Goal: Task Accomplishment & Management: Complete application form

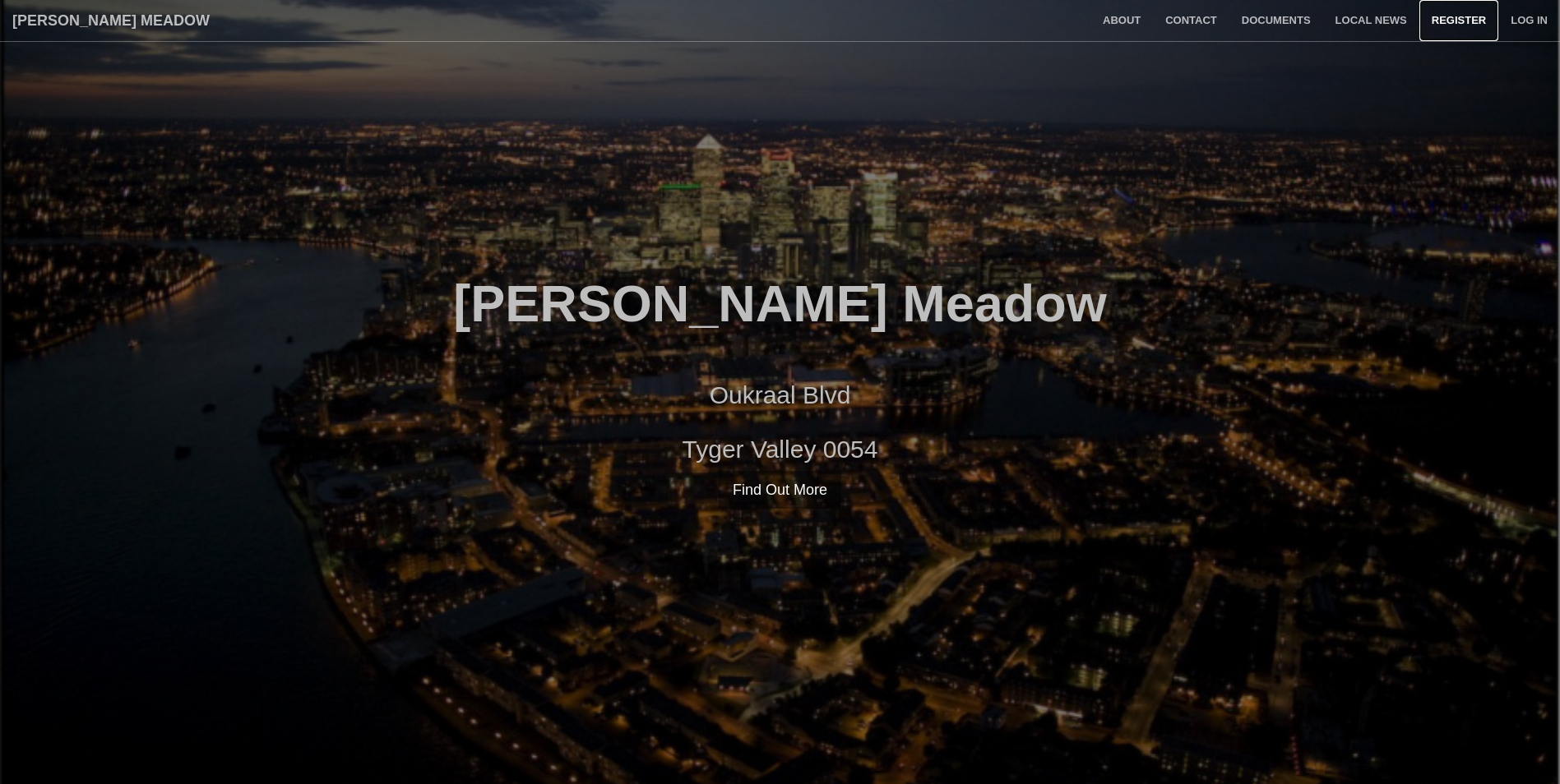
click at [1449, 18] on link "Register" at bounding box center [1458, 20] width 79 height 41
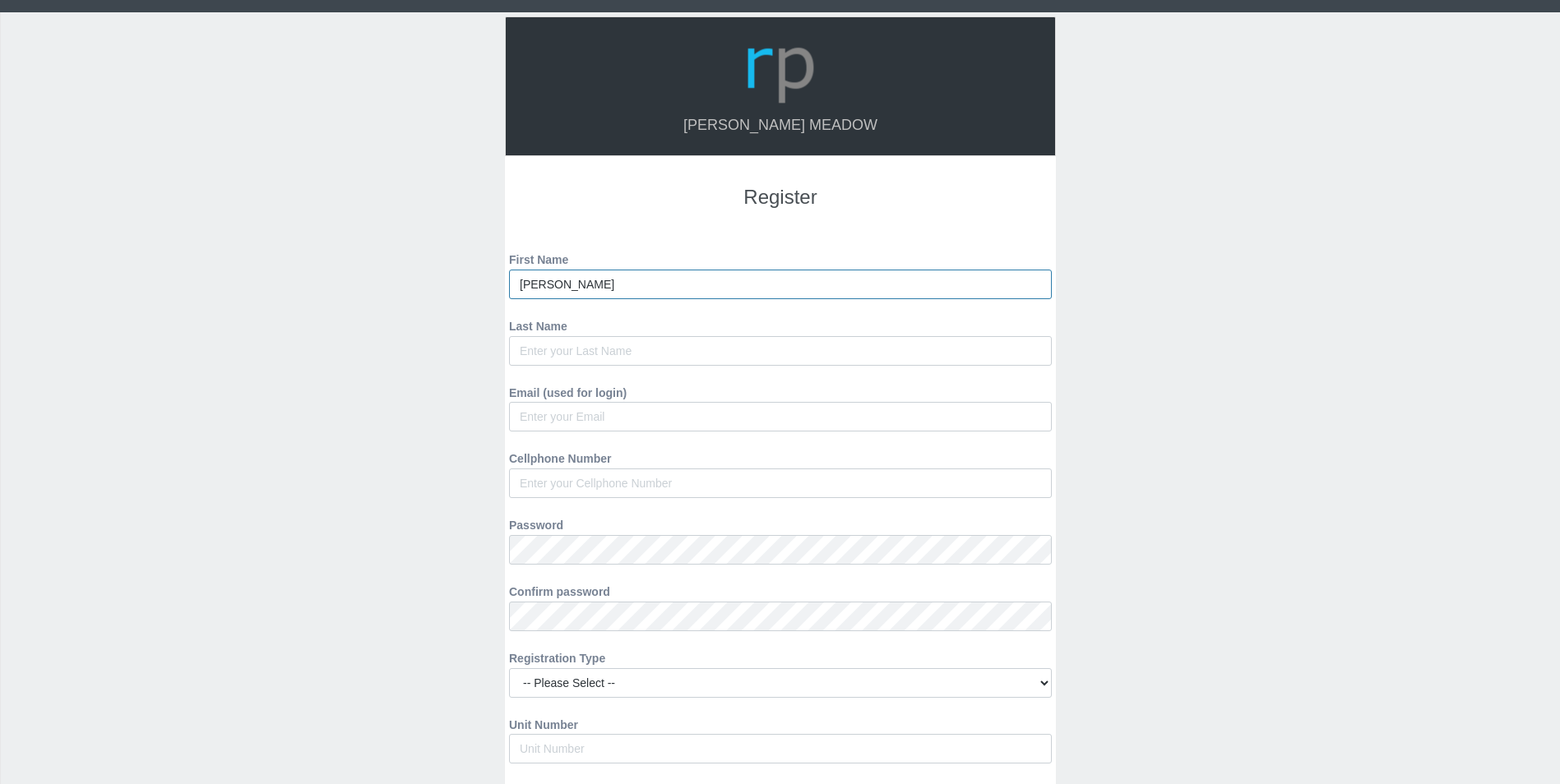
drag, startPoint x: 550, startPoint y: 288, endPoint x: 551, endPoint y: 348, distance: 60.0
click at [550, 288] on input "Ronald" at bounding box center [780, 283] width 542 height 29
type input "Ronald"
click at [534, 352] on input "Last Name" at bounding box center [780, 350] width 542 height 29
type input "Dorcinvil"
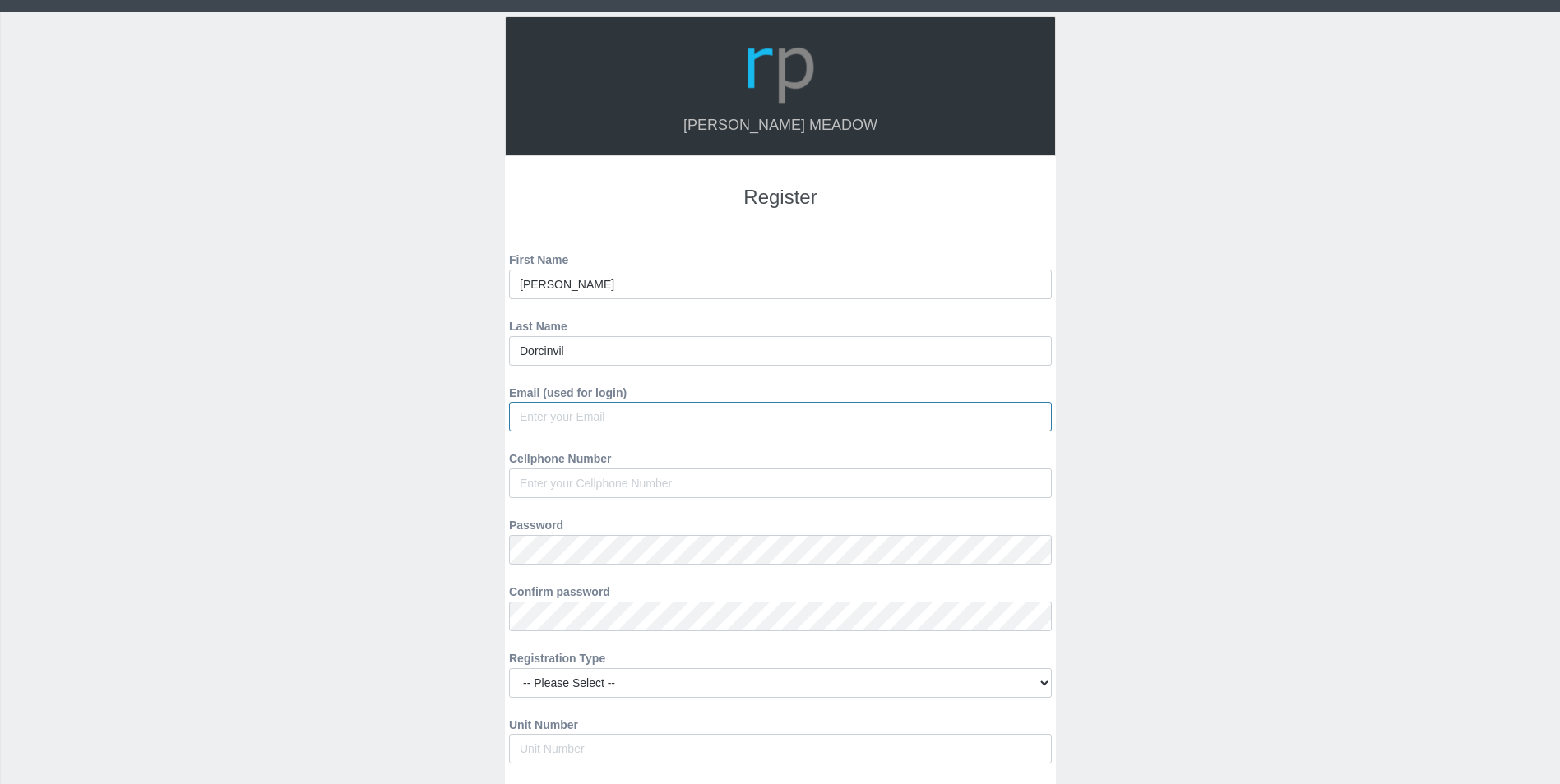
click at [563, 419] on input "Email (used for login)" at bounding box center [780, 416] width 542 height 29
type input "[EMAIL_ADDRESS][DOMAIN_NAME]"
click at [551, 483] on input "Cellphone Number" at bounding box center [780, 483] width 542 height 29
type input "0795141432"
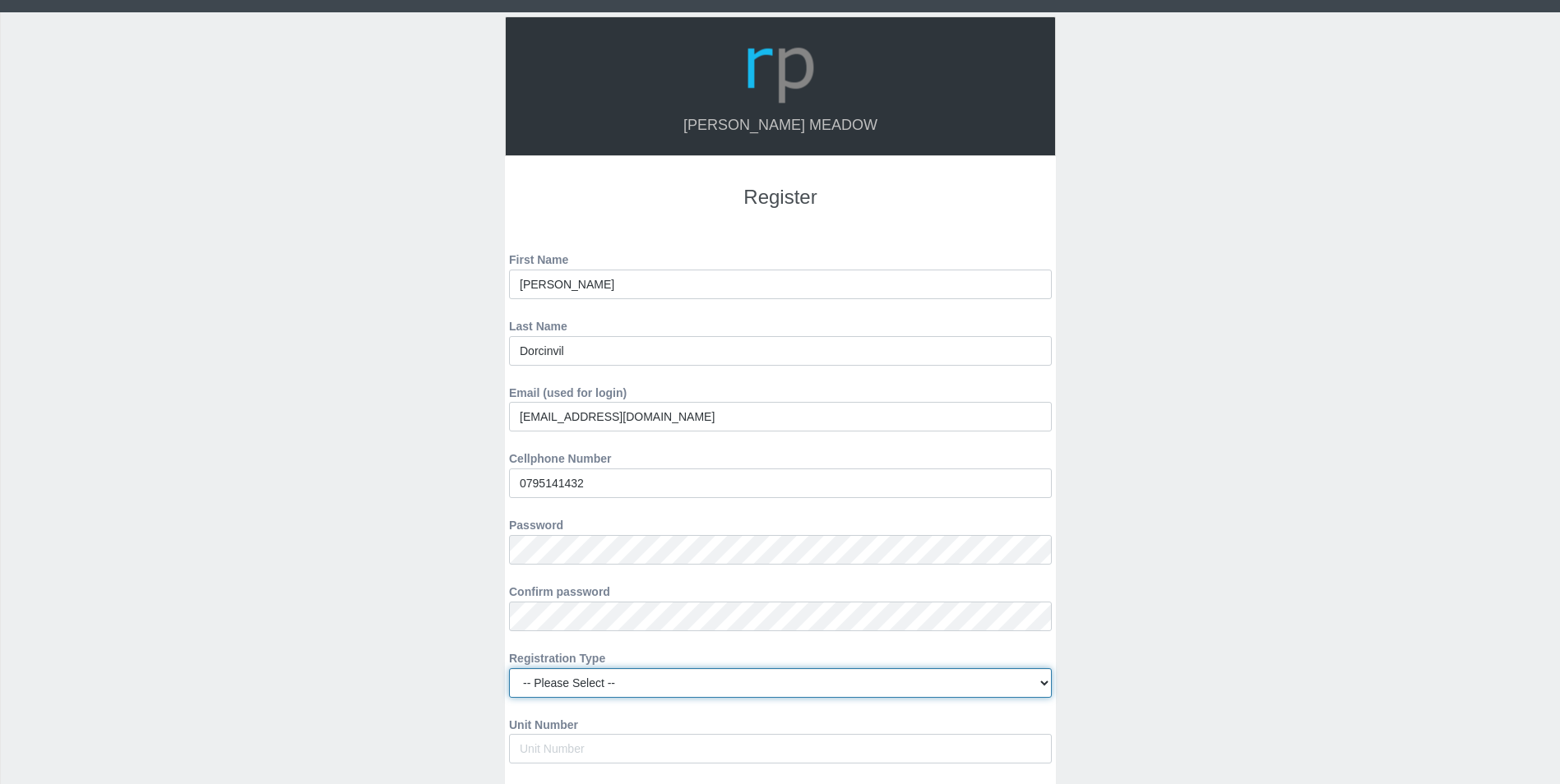
click at [1044, 683] on select "-- Please Select -- Managing Agent/Estate Manager Trustee/Director Estate Agent…" at bounding box center [780, 682] width 542 height 29
select select "TENANT"
click at [509, 668] on select "-- Please Select -- Managing Agent/Estate Manager Trustee/Director Estate Agent…" at bounding box center [780, 682] width 542 height 29
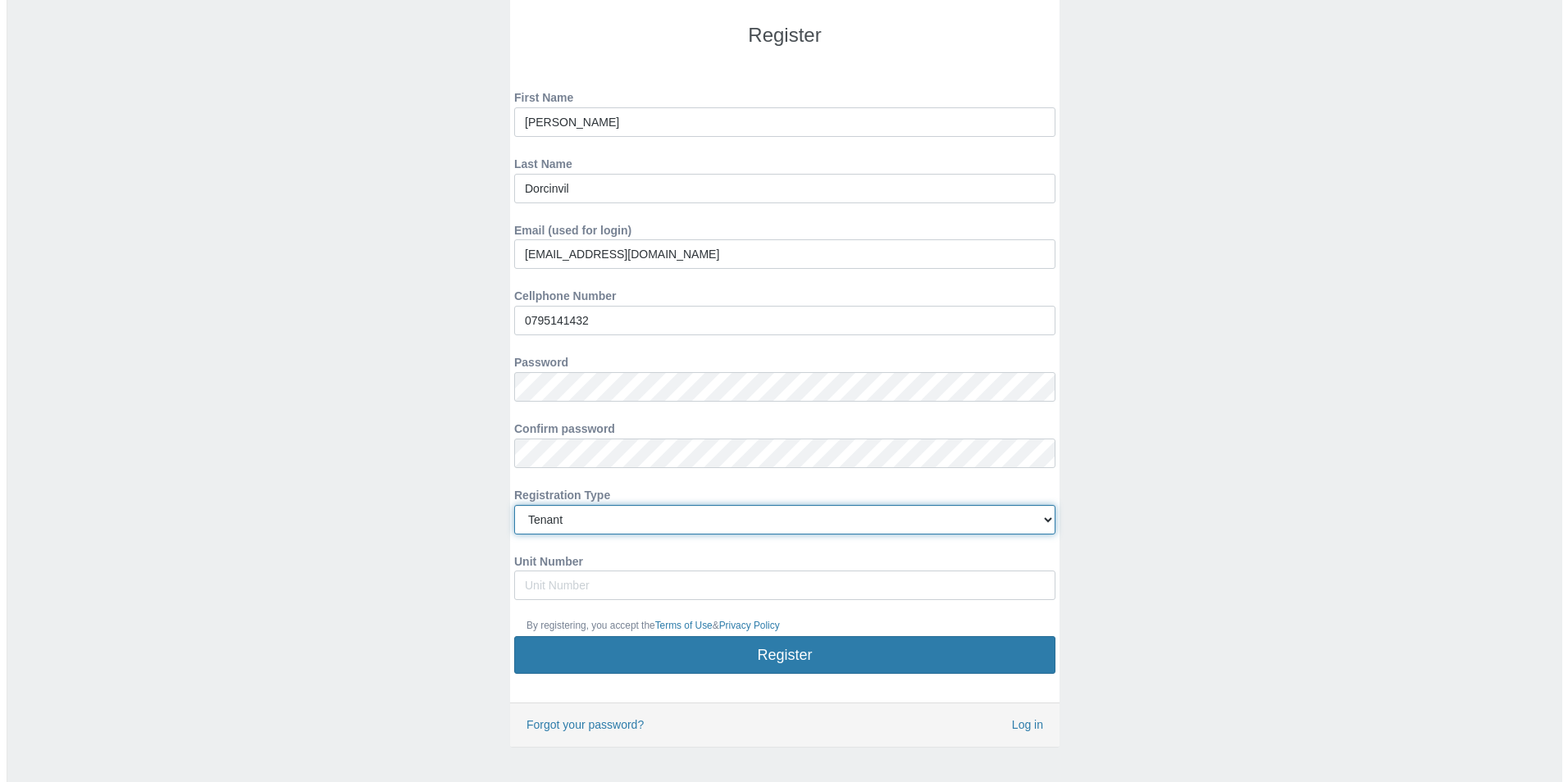
scroll to position [164, 0]
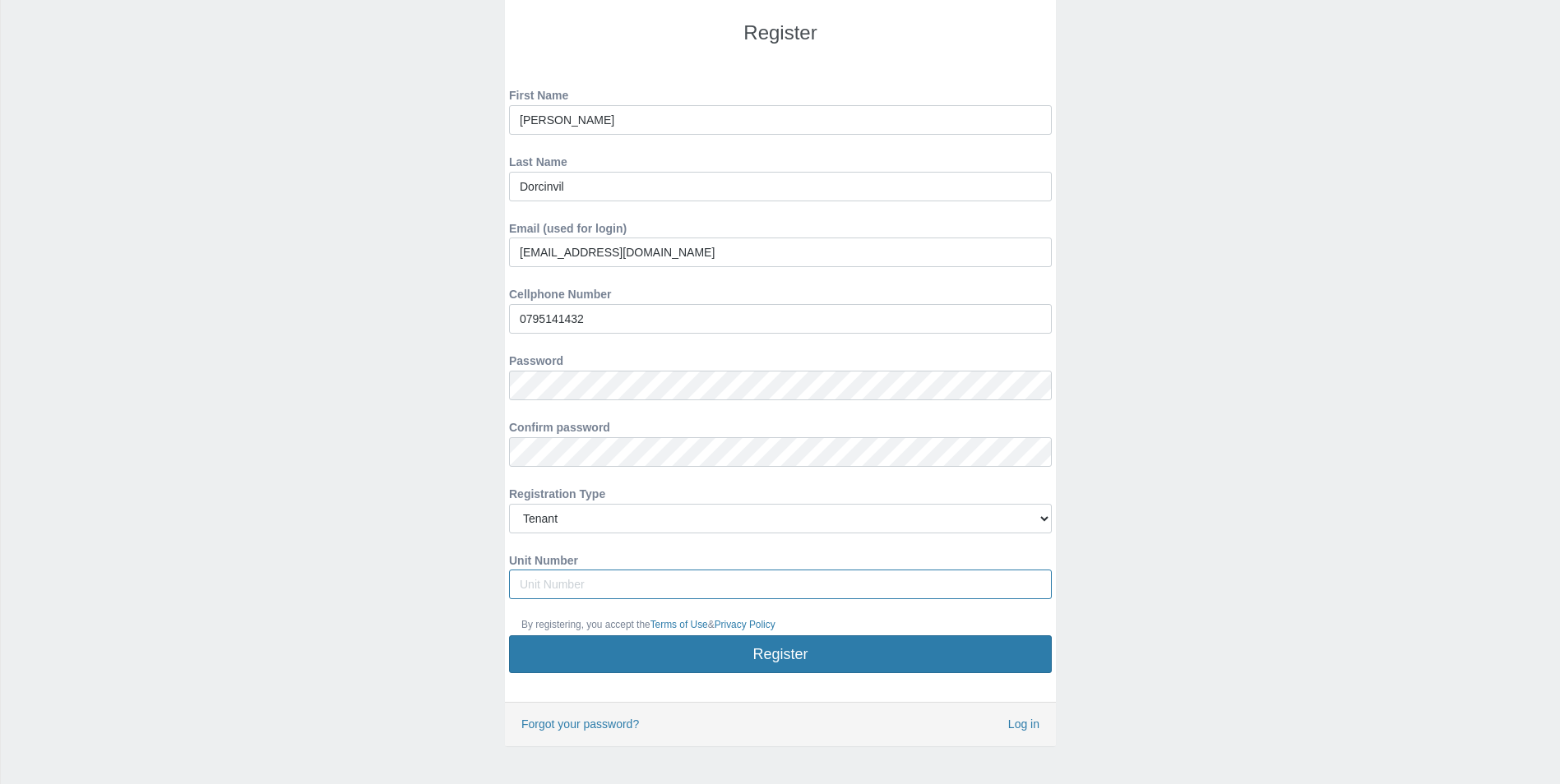
click at [528, 578] on input "Unit Number" at bounding box center [780, 584] width 542 height 29
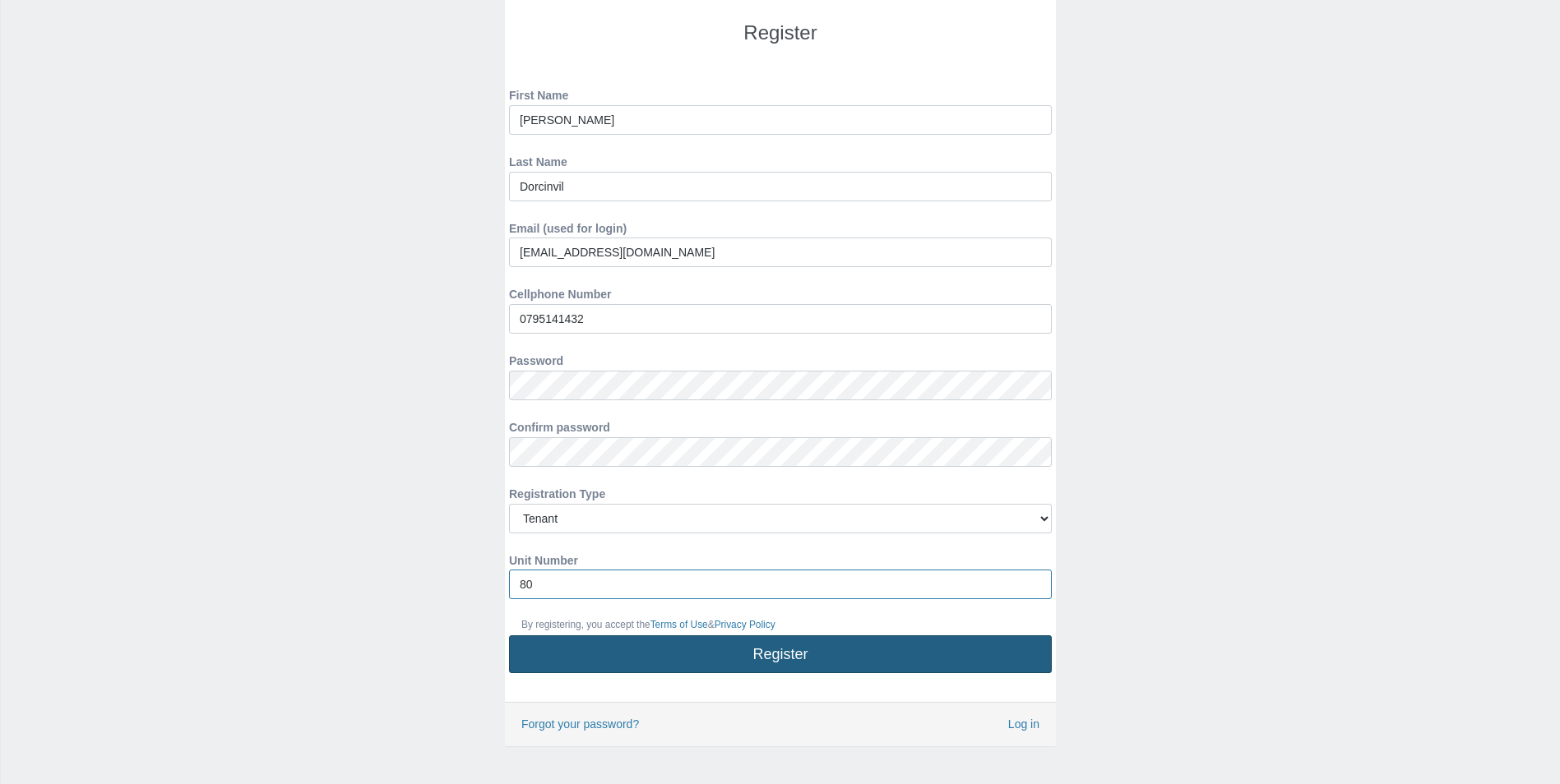
type input "80"
click at [784, 656] on button "Register" at bounding box center [780, 654] width 542 height 38
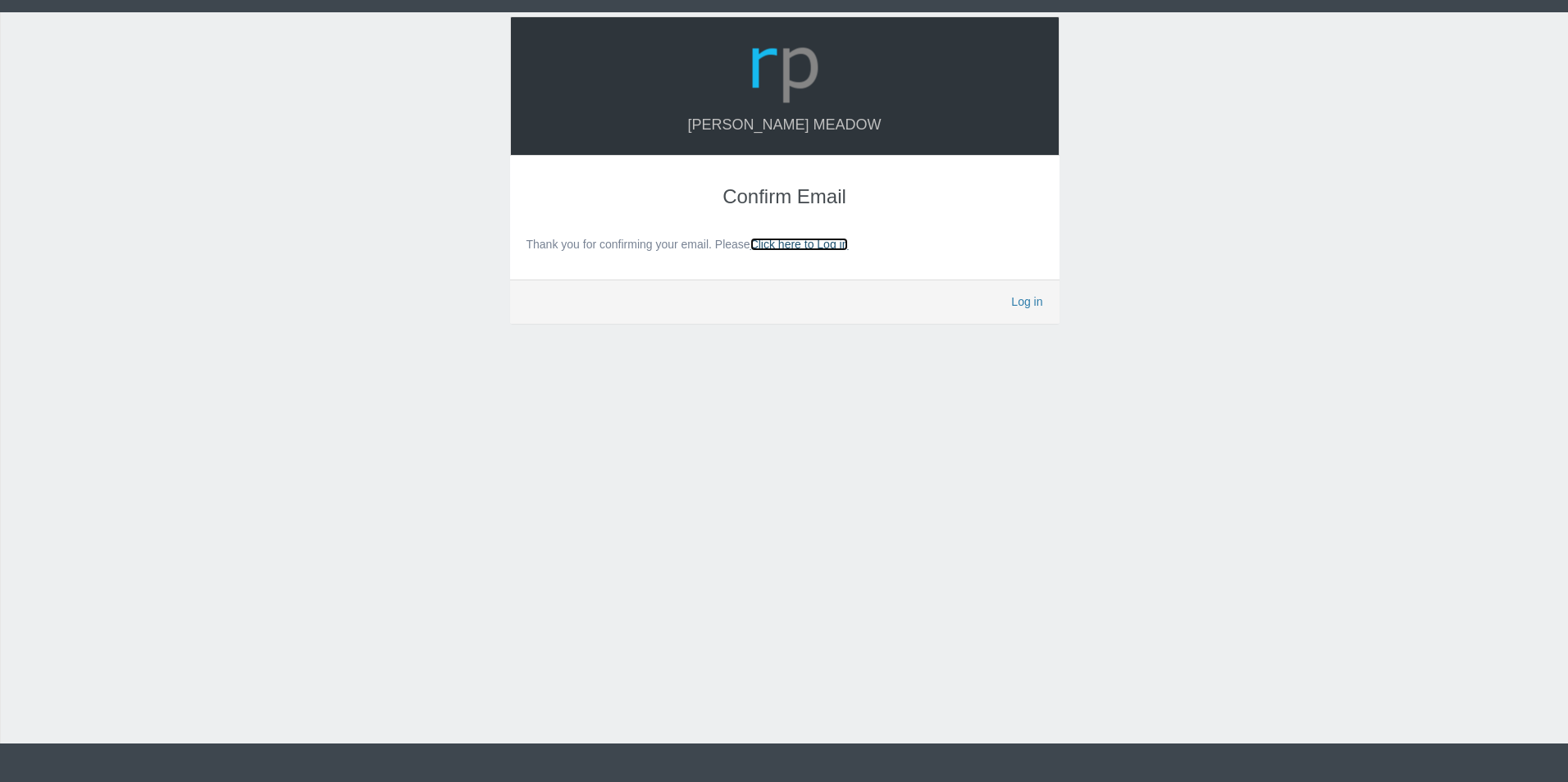
click at [817, 239] on link "Click here to Log in" at bounding box center [799, 244] width 98 height 13
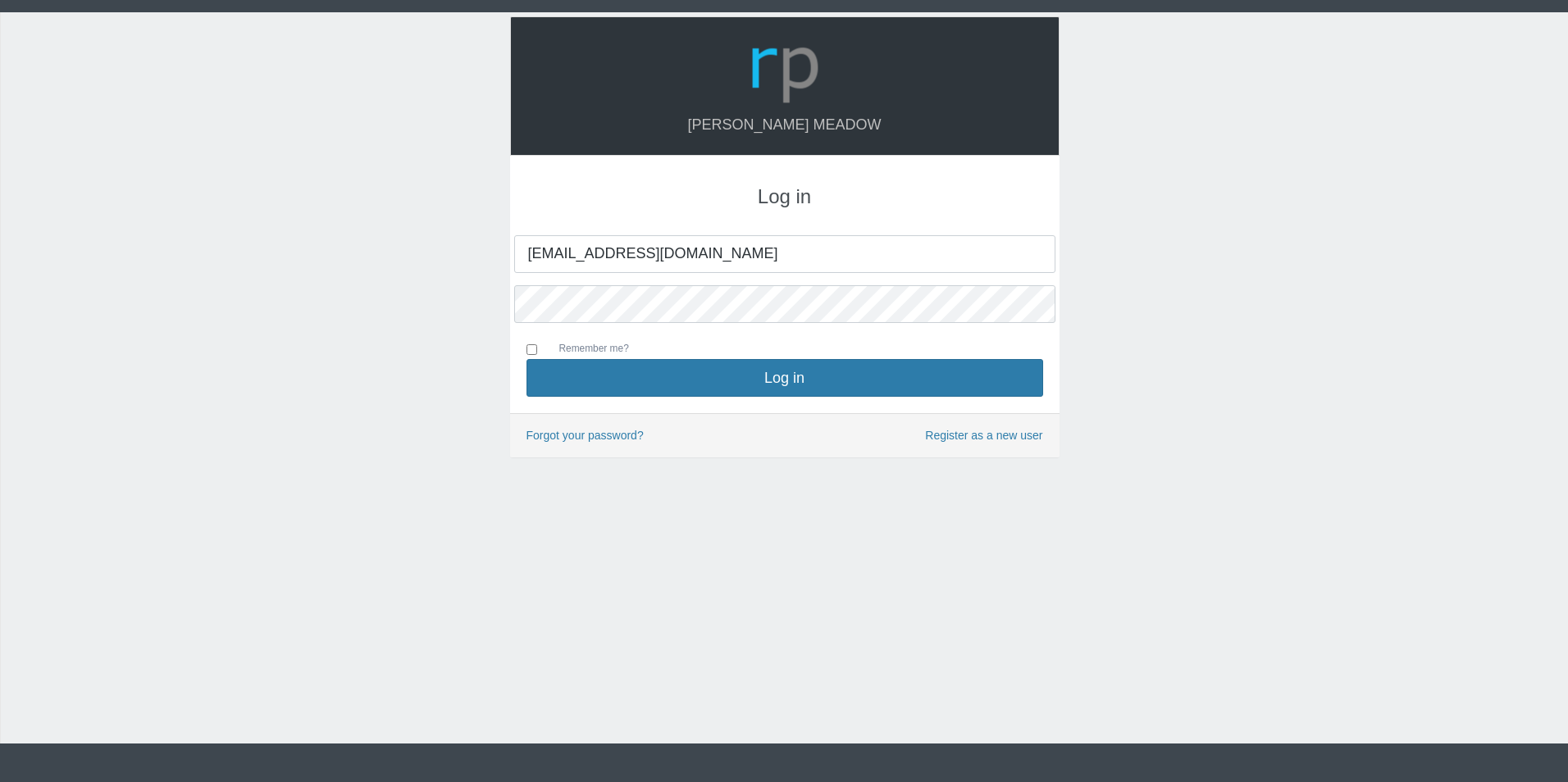
type input "[EMAIL_ADDRESS][DOMAIN_NAME]"
click at [530, 352] on input "Remember me?" at bounding box center [532, 350] width 11 height 11
checkbox input "true"
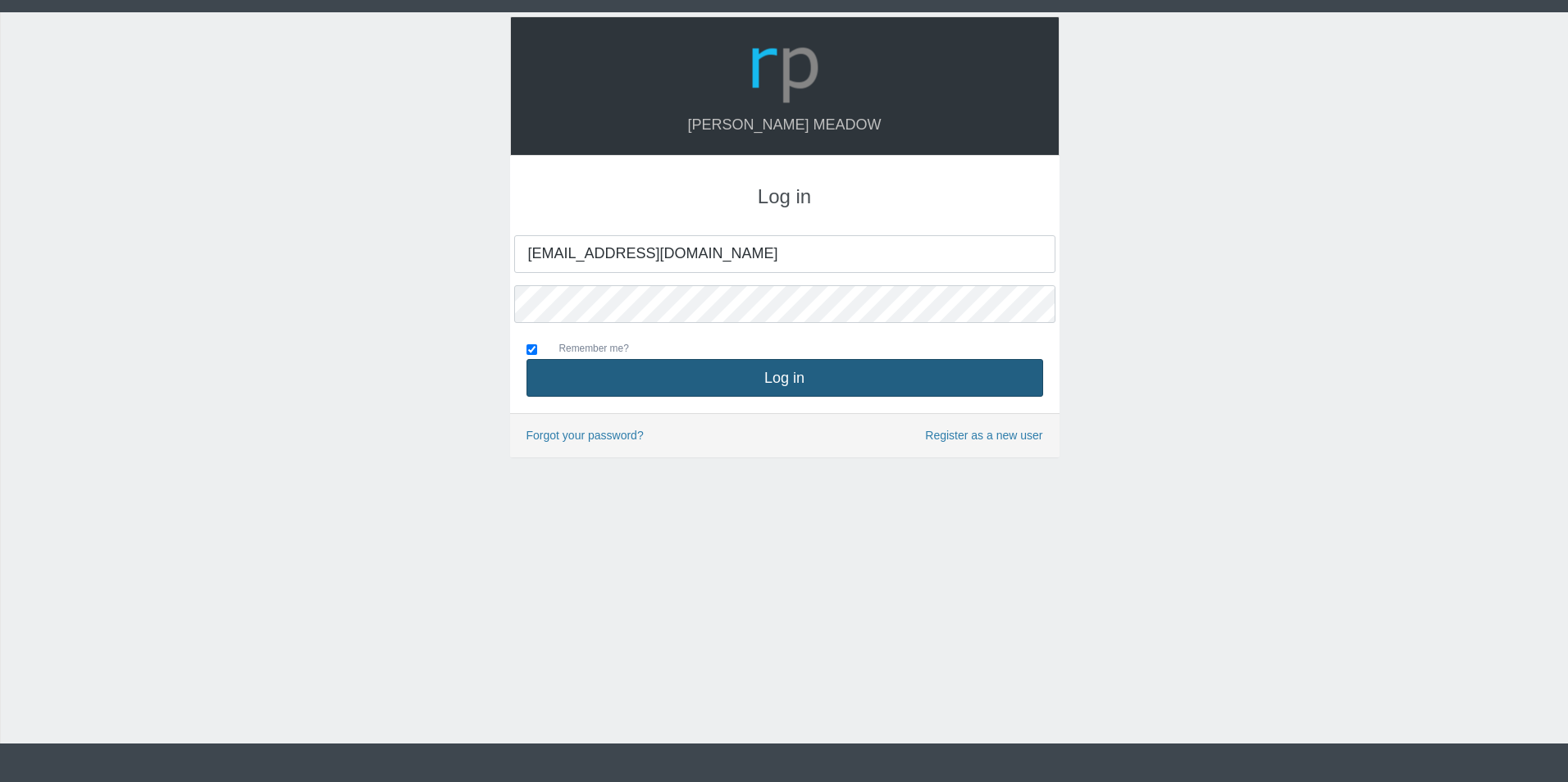
click at [776, 370] on button "Log in" at bounding box center [785, 377] width 516 height 38
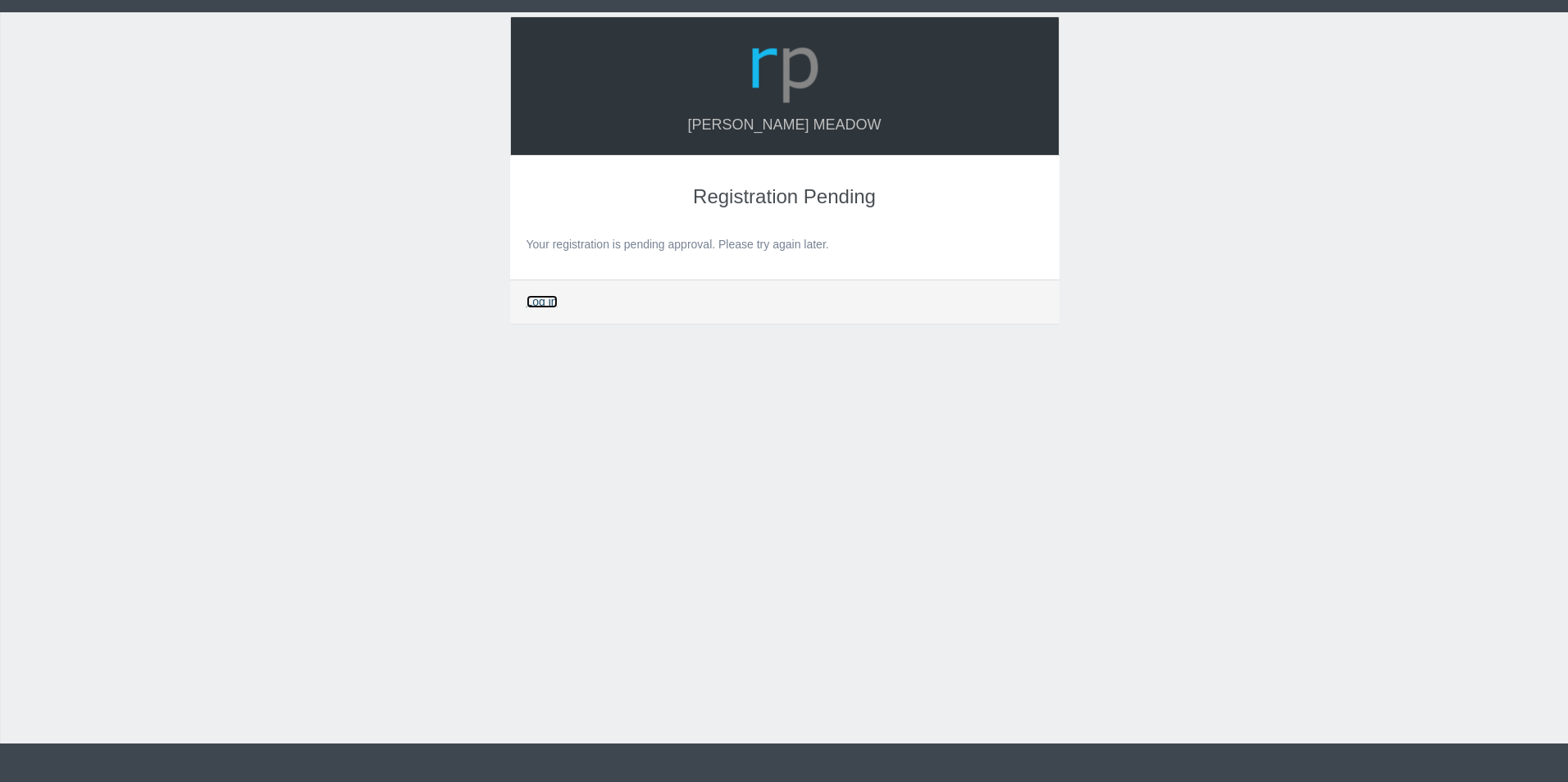
click at [543, 301] on link "Log in" at bounding box center [542, 301] width 31 height 13
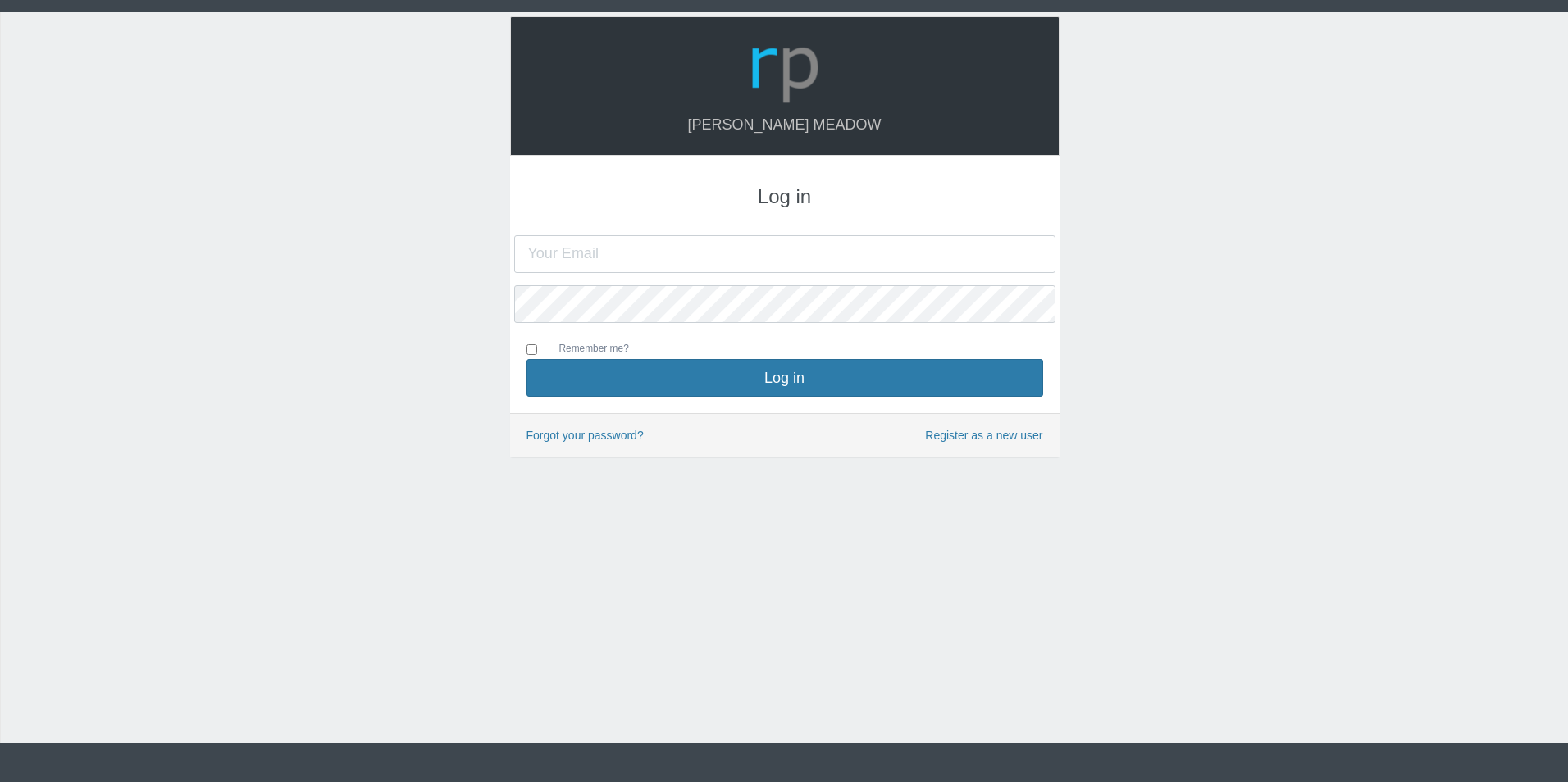
click at [535, 258] on input "text" at bounding box center [785, 254] width 541 height 38
type input "[EMAIL_ADDRESS][DOMAIN_NAME]"
click at [534, 351] on input "Remember me?" at bounding box center [532, 350] width 11 height 11
checkbox input "true"
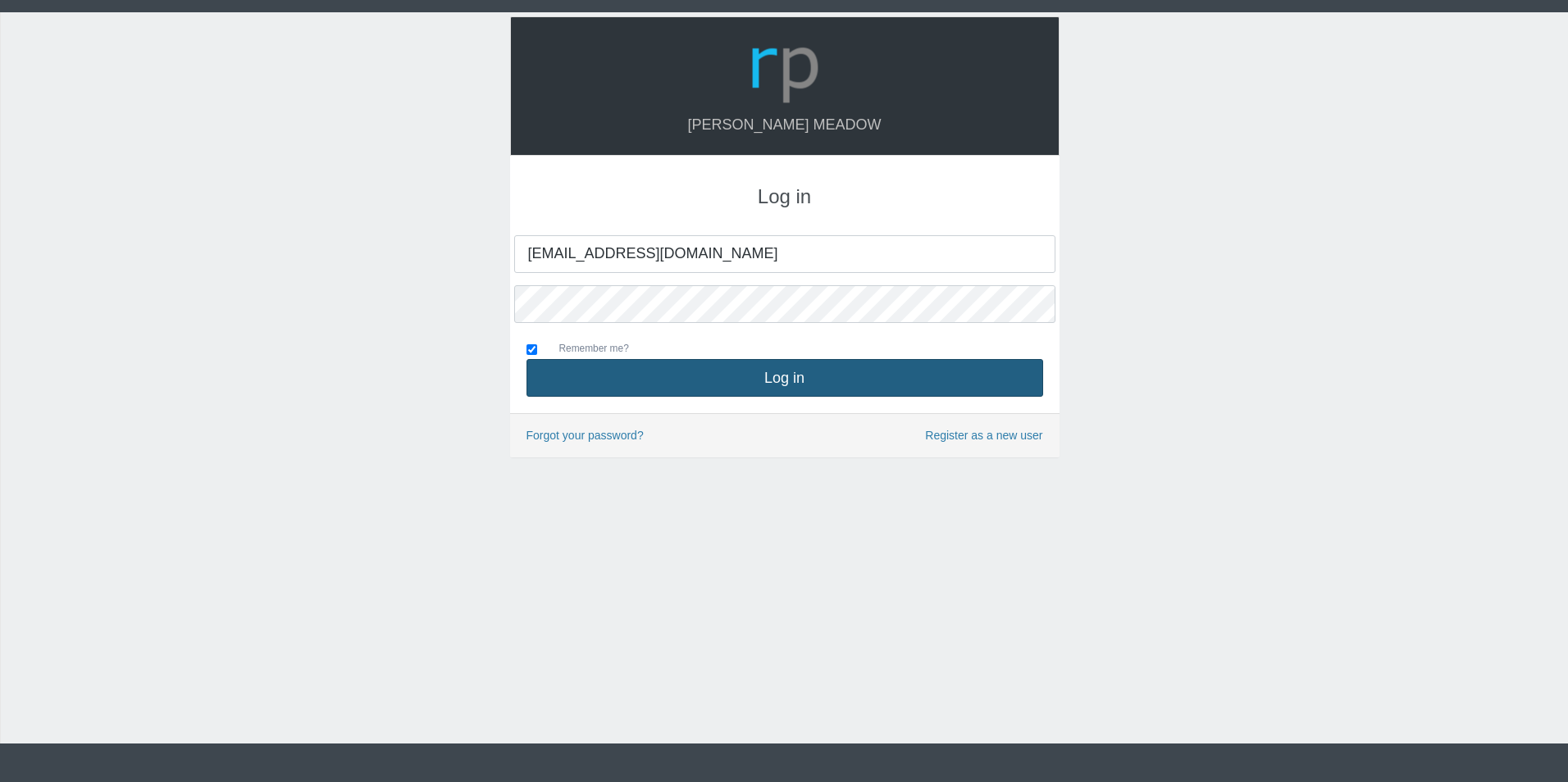
click at [773, 377] on button "Log in" at bounding box center [785, 377] width 516 height 38
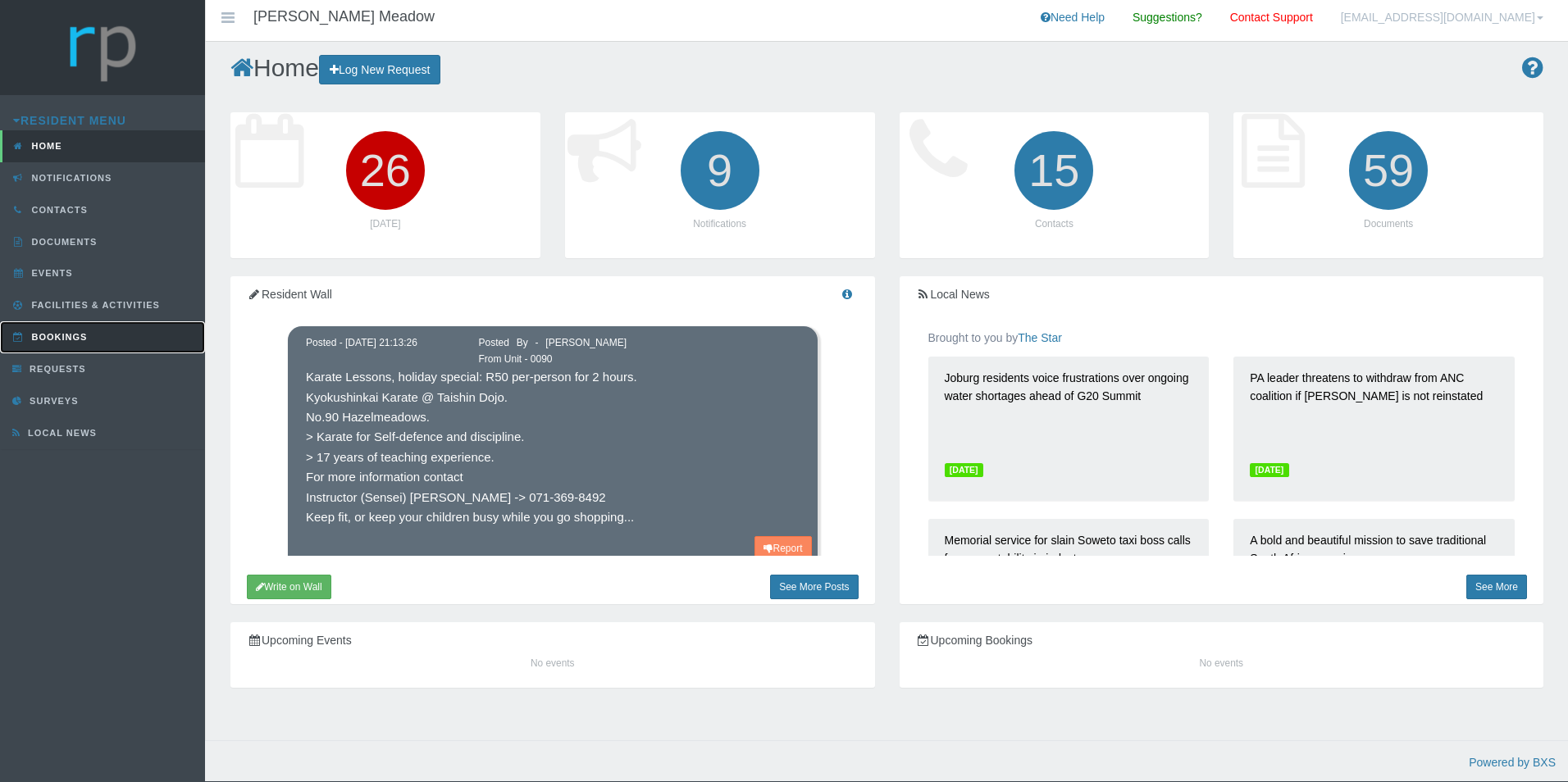
click at [71, 340] on span "Bookings" at bounding box center [58, 337] width 60 height 10
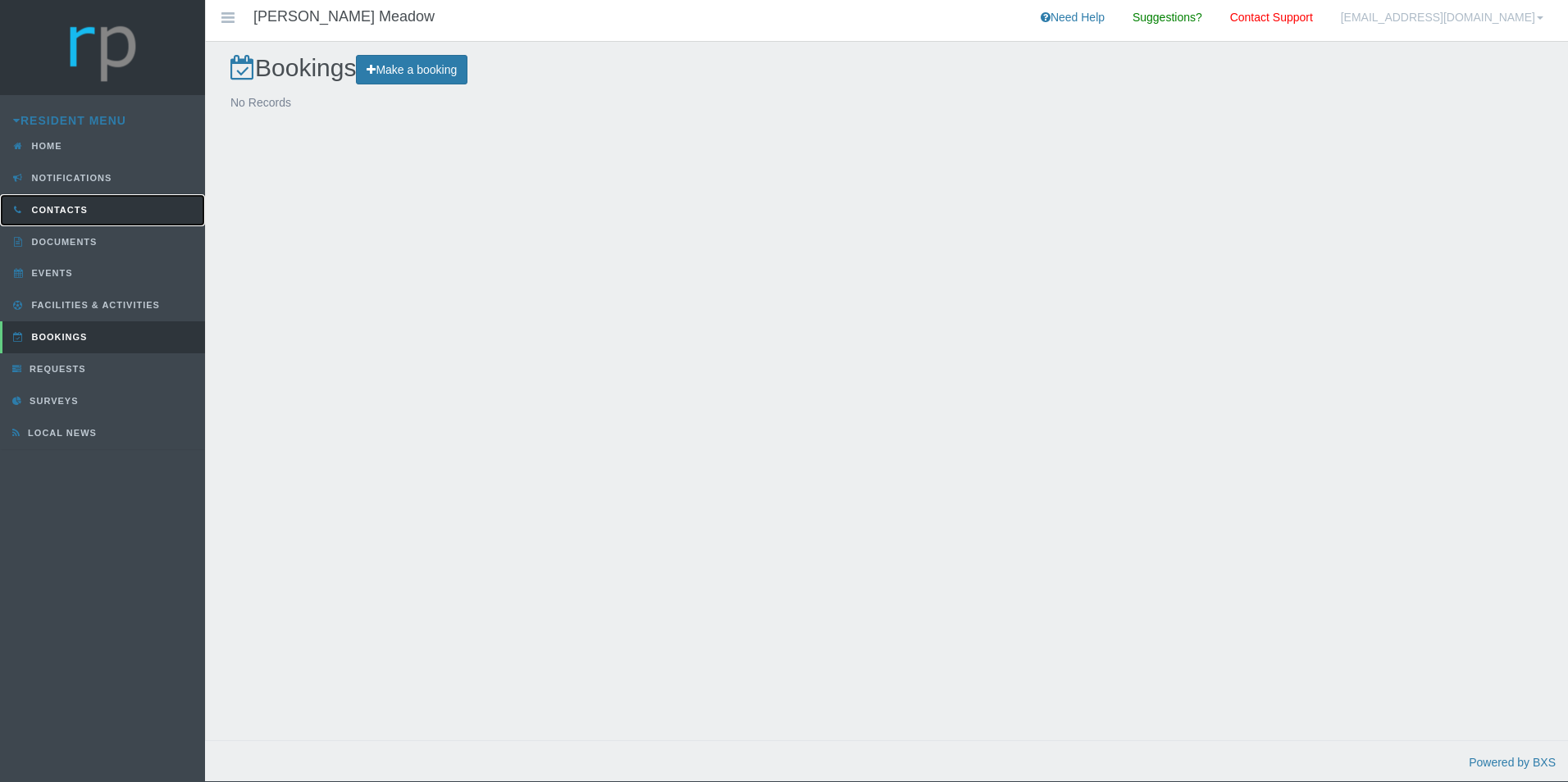
click at [56, 214] on span "Contacts" at bounding box center [58, 209] width 60 height 10
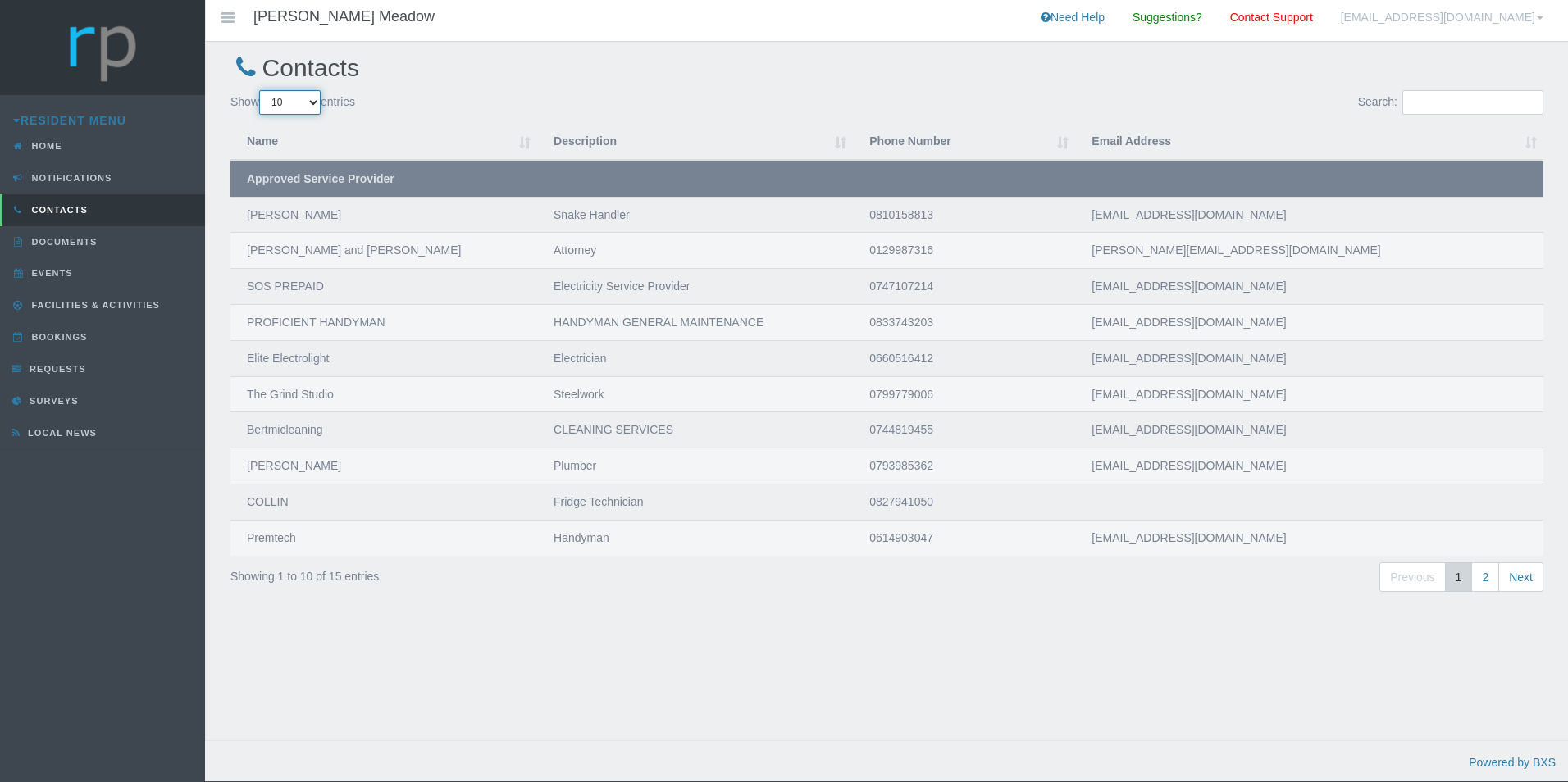
click at [314, 102] on select "10 25 50 100" at bounding box center [290, 102] width 62 height 25
select select "25"
click at [262, 91] on select "10 25 50 100" at bounding box center [290, 102] width 62 height 25
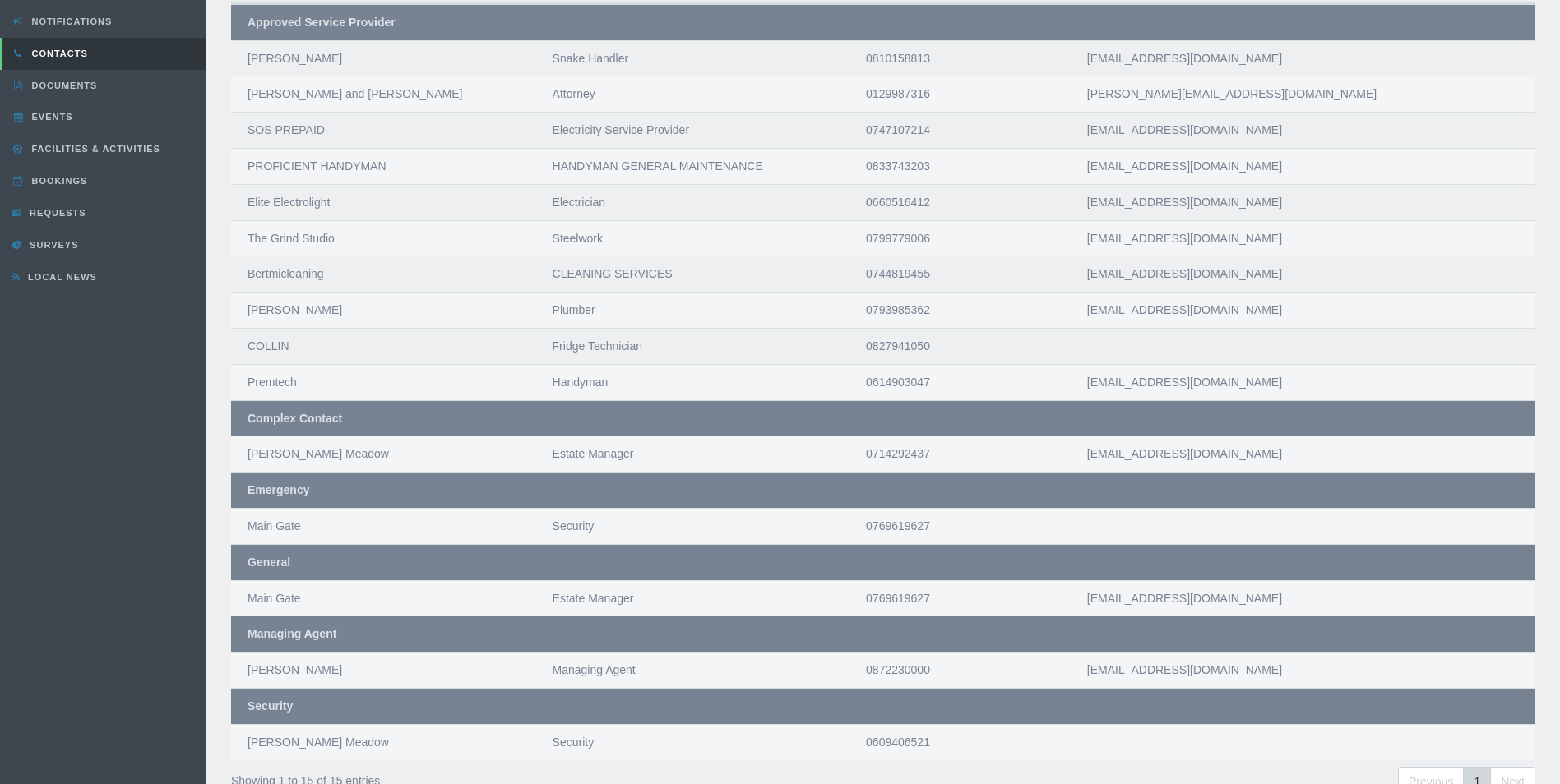
scroll to position [88, 0]
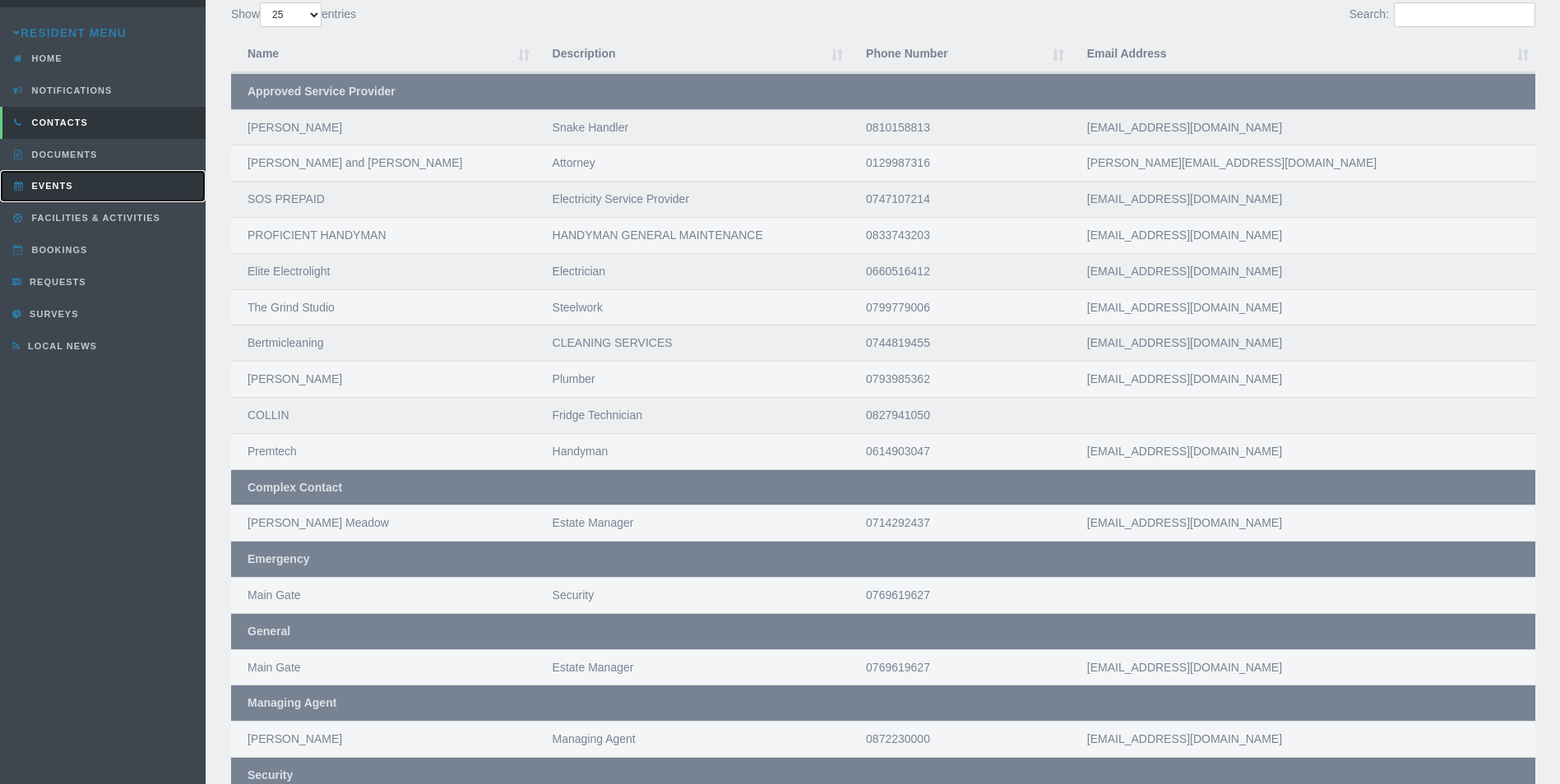
click at [42, 186] on span "Events" at bounding box center [51, 185] width 45 height 10
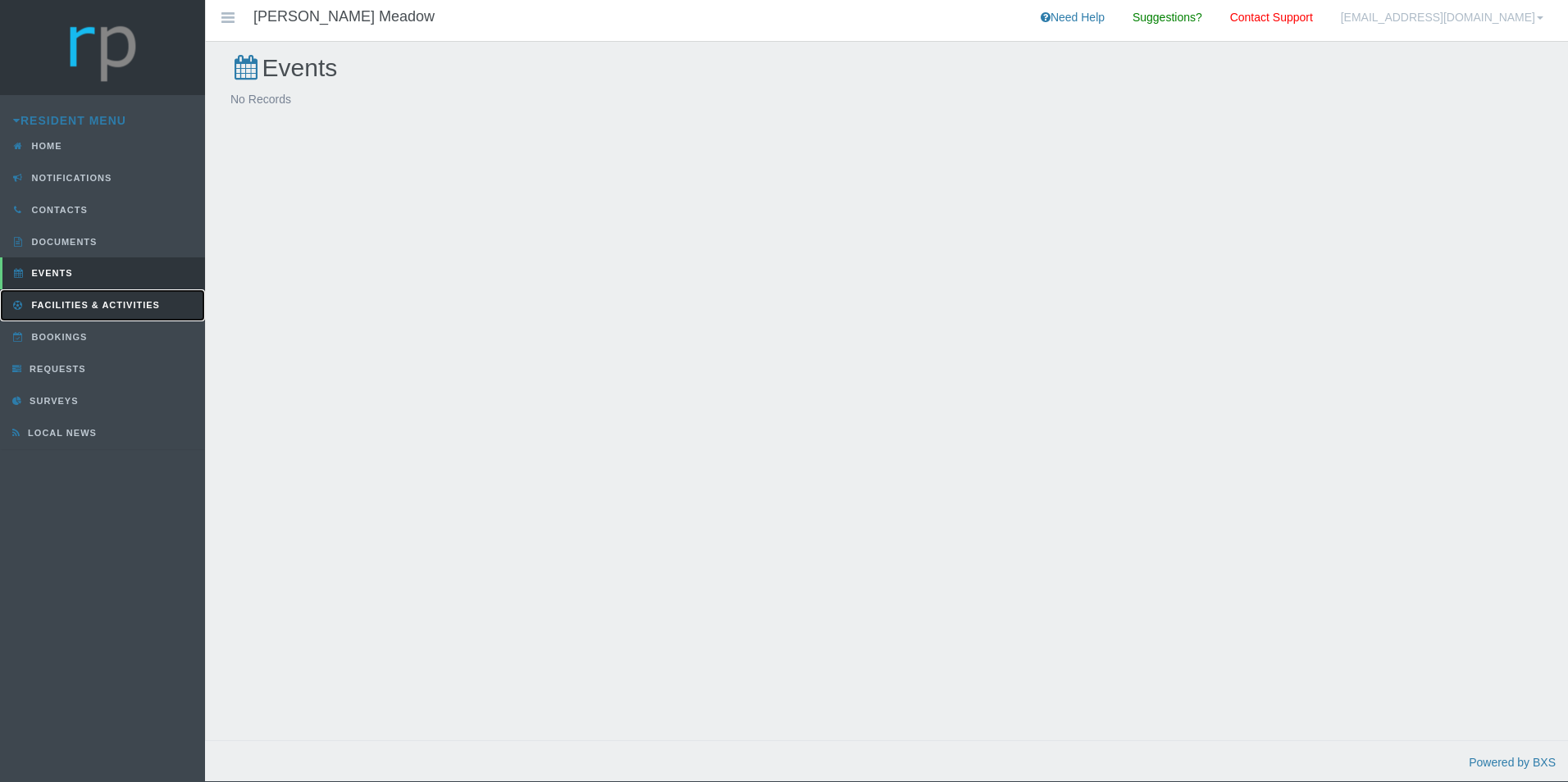
click at [55, 300] on span "Facilities & Activities" at bounding box center [94, 305] width 132 height 10
